Goal: Information Seeking & Learning: Learn about a topic

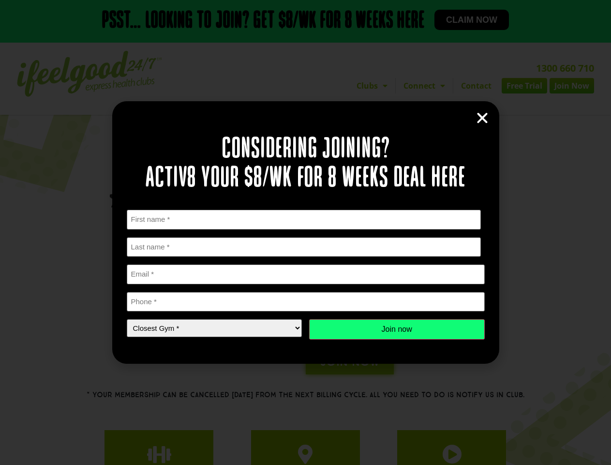
click at [305, 232] on div "First Name * First Last Name * Last name Email * Phone * Closest Gym * Closest …" at bounding box center [306, 275] width 358 height 130
click at [483, 118] on icon "Close" at bounding box center [482, 118] width 15 height 15
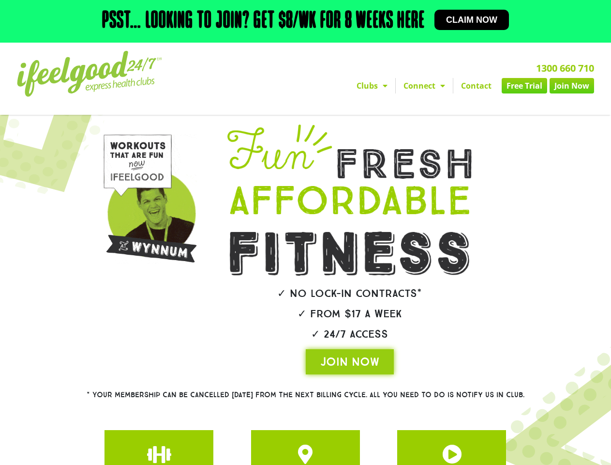
click at [397, 329] on h2 "✓ 24/7 Access" at bounding box center [349, 334] width 299 height 11
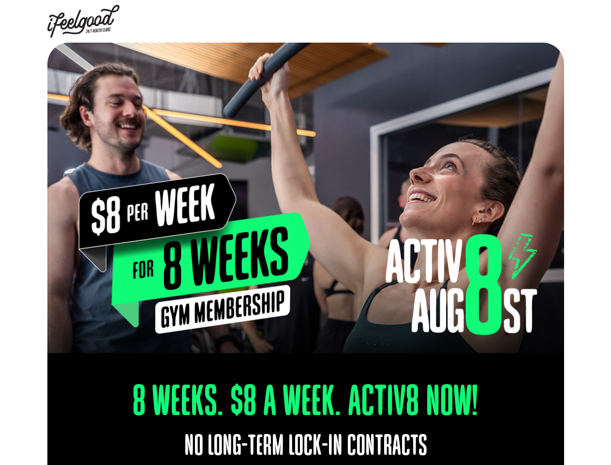
click at [305, 232] on img at bounding box center [305, 198] width 517 height 310
